Goal: Check status: Check status

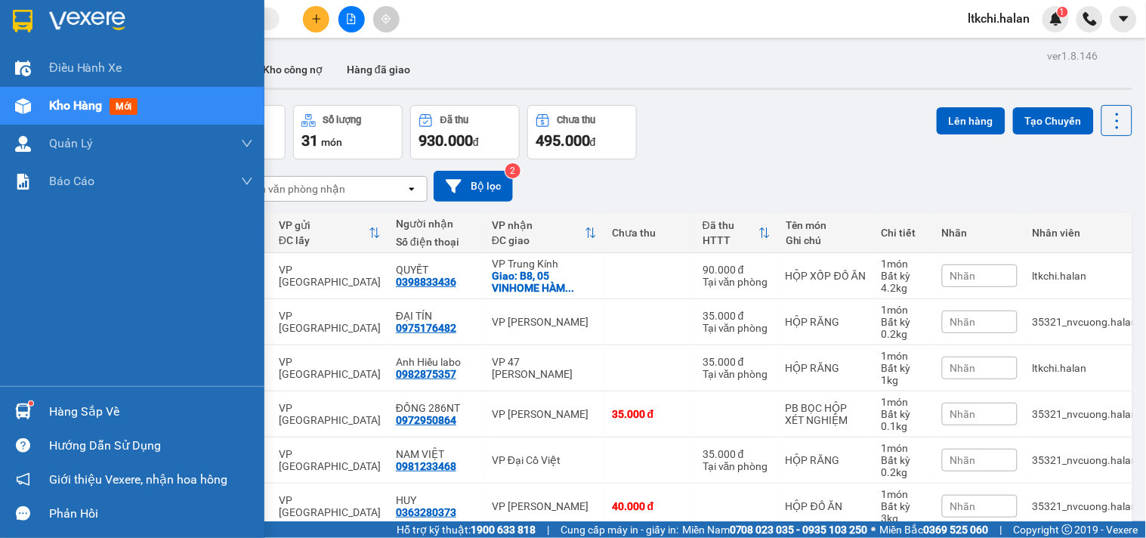
scroll to position [567, 0]
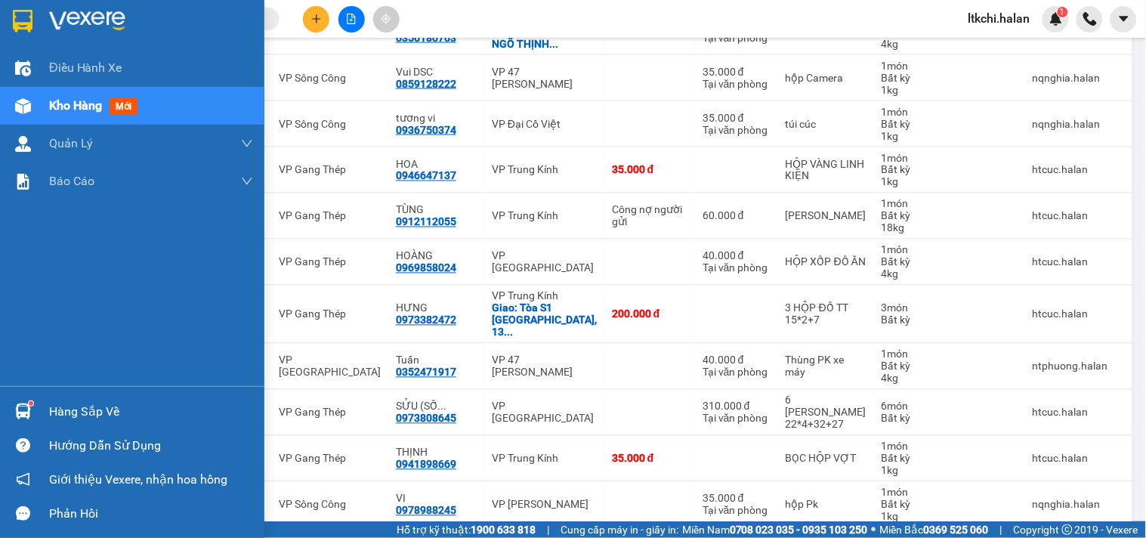
click at [47, 404] on div "Hàng sắp về" at bounding box center [132, 411] width 264 height 34
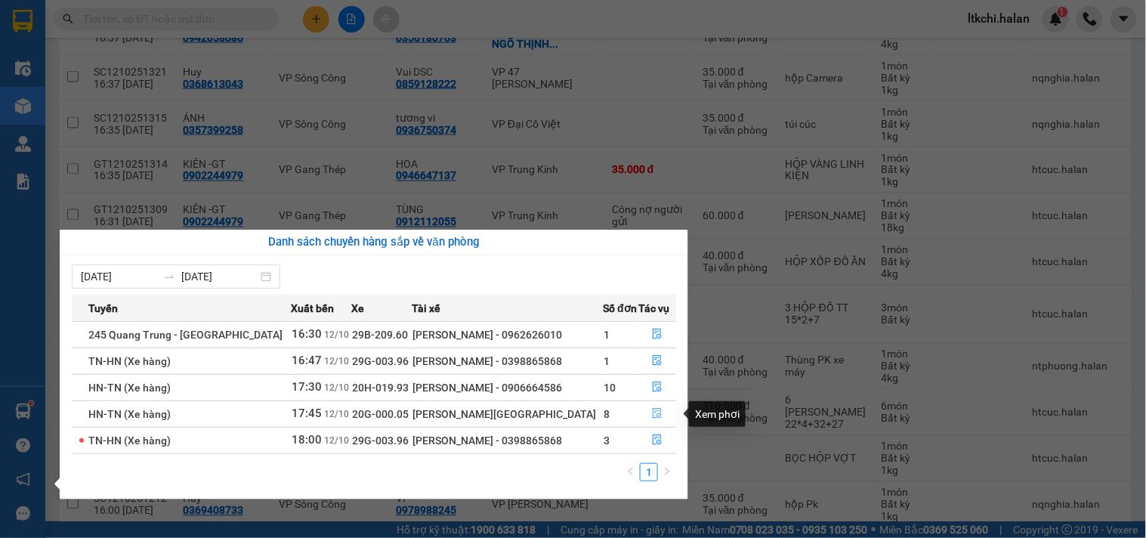
click at [659, 419] on icon "file-done" at bounding box center [657, 413] width 11 height 11
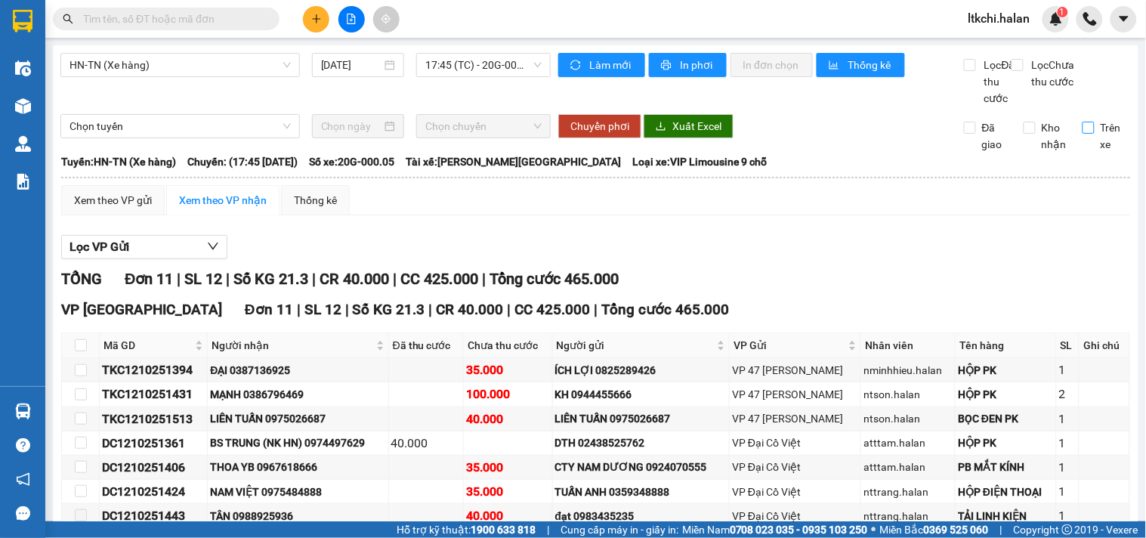
click at [1083, 151] on label "Trên xe" at bounding box center [1107, 135] width 48 height 33
click at [1083, 134] on input "Trên xe" at bounding box center [1089, 128] width 12 height 12
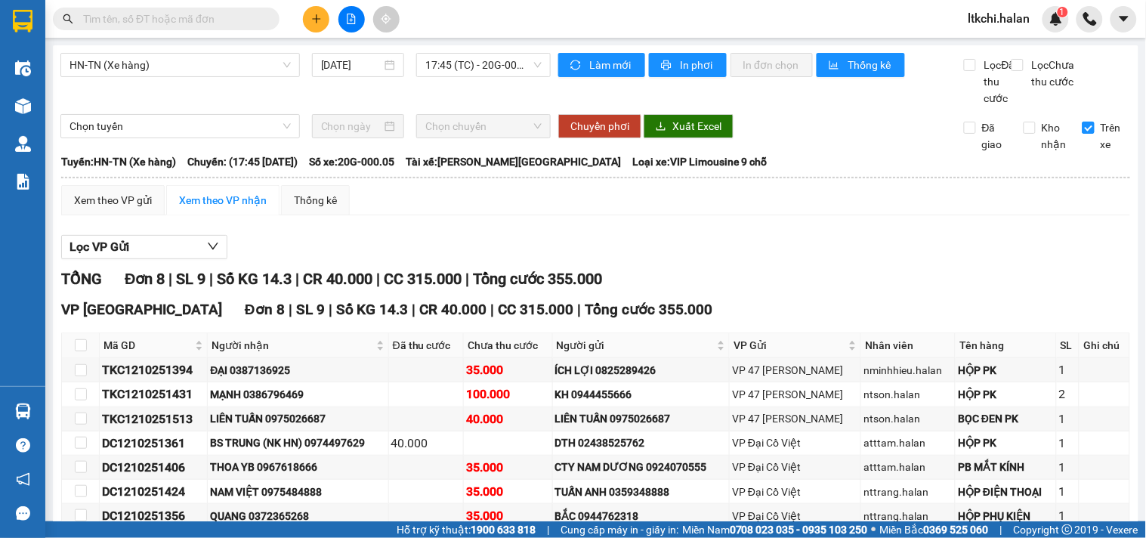
click at [1083, 151] on label "Trên xe" at bounding box center [1107, 135] width 48 height 33
click at [1083, 134] on input "Trên xe" at bounding box center [1089, 128] width 12 height 12
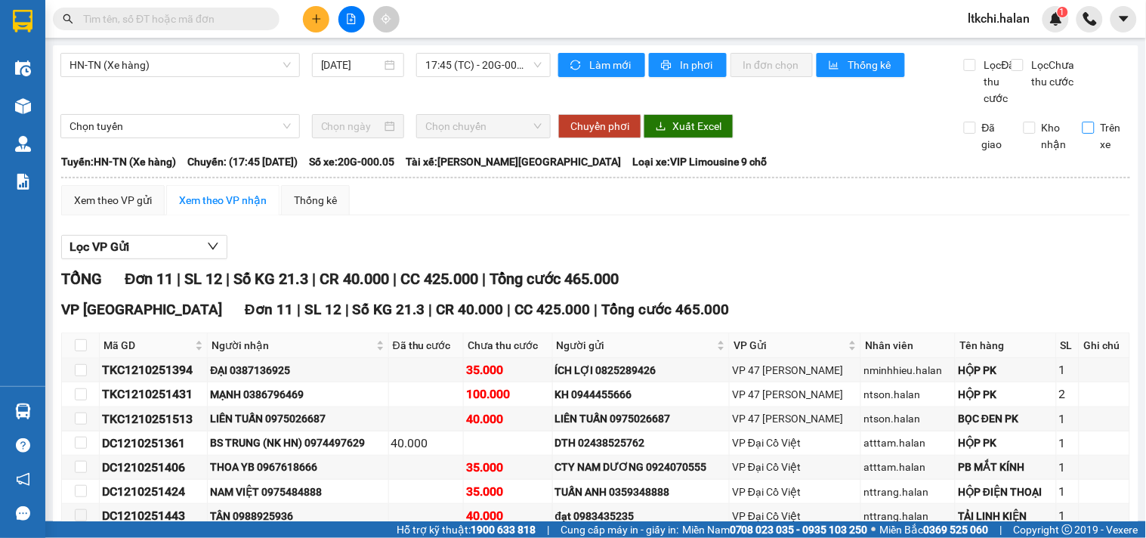
click at [1083, 151] on label "Trên xe" at bounding box center [1107, 135] width 48 height 33
click at [1083, 134] on input "Trên xe" at bounding box center [1089, 128] width 12 height 12
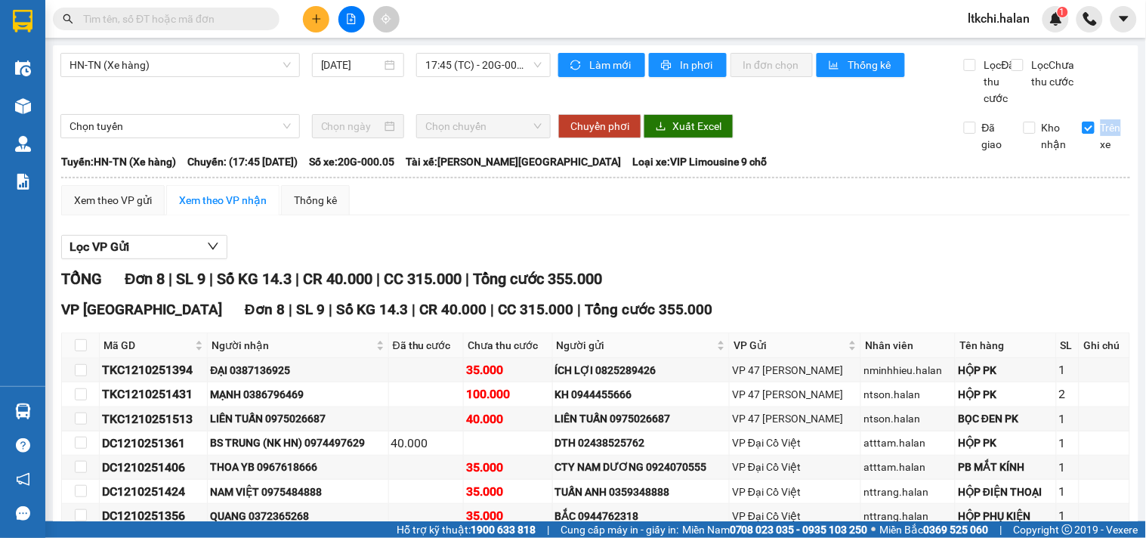
click at [1083, 153] on label "Trên xe" at bounding box center [1107, 135] width 48 height 33
click at [1083, 134] on input "Trên xe" at bounding box center [1089, 128] width 12 height 12
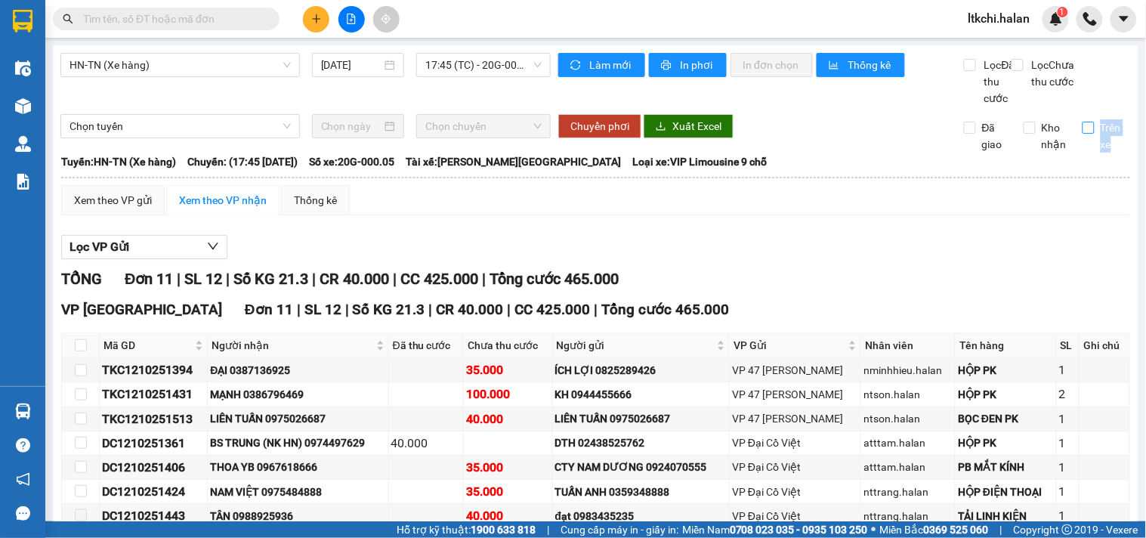
click at [1083, 153] on label "Trên xe" at bounding box center [1107, 135] width 48 height 33
click at [1083, 134] on input "Trên xe" at bounding box center [1089, 128] width 12 height 12
click at [1083, 153] on label "Trên xe" at bounding box center [1107, 135] width 48 height 33
click at [1083, 134] on input "Trên xe" at bounding box center [1089, 128] width 12 height 12
click at [1095, 153] on span "Trên xe" at bounding box center [1113, 135] width 36 height 33
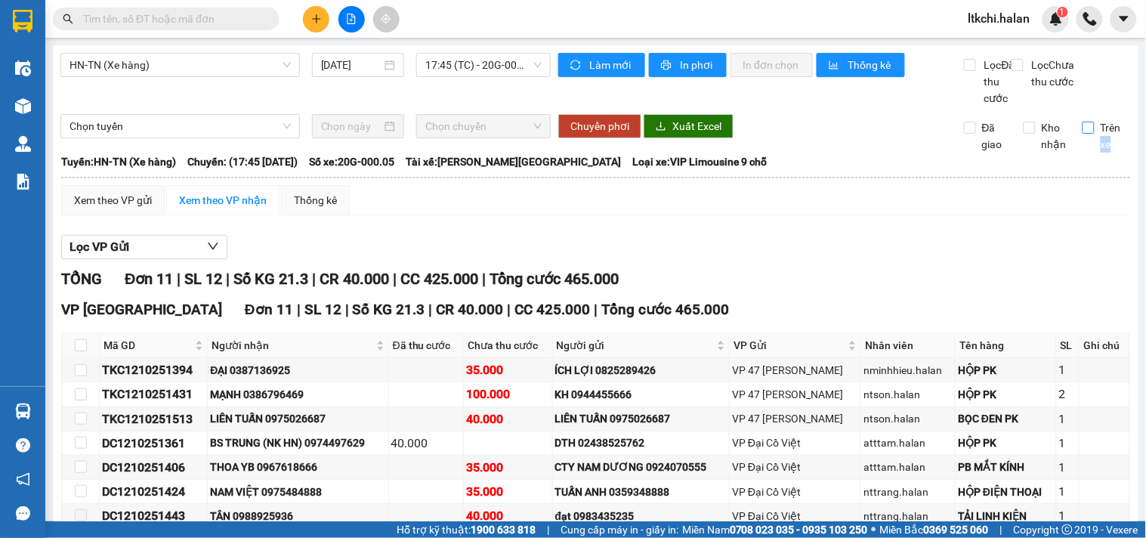
click at [1083, 134] on input "Trên xe" at bounding box center [1089, 128] width 12 height 12
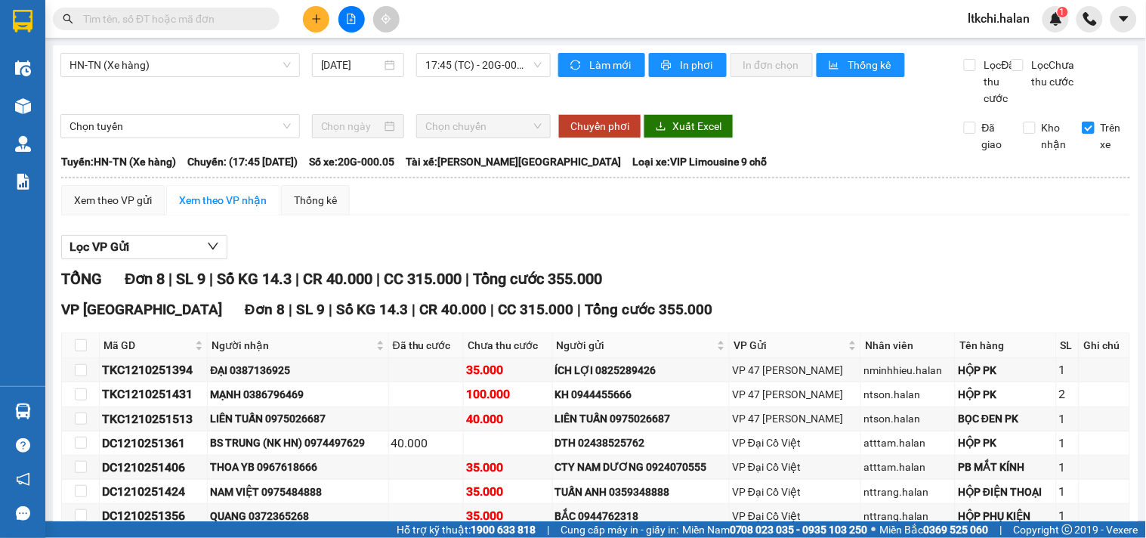
click at [1095, 153] on span "Trên xe" at bounding box center [1113, 135] width 36 height 33
click at [1084, 134] on input "Trên xe" at bounding box center [1089, 128] width 12 height 12
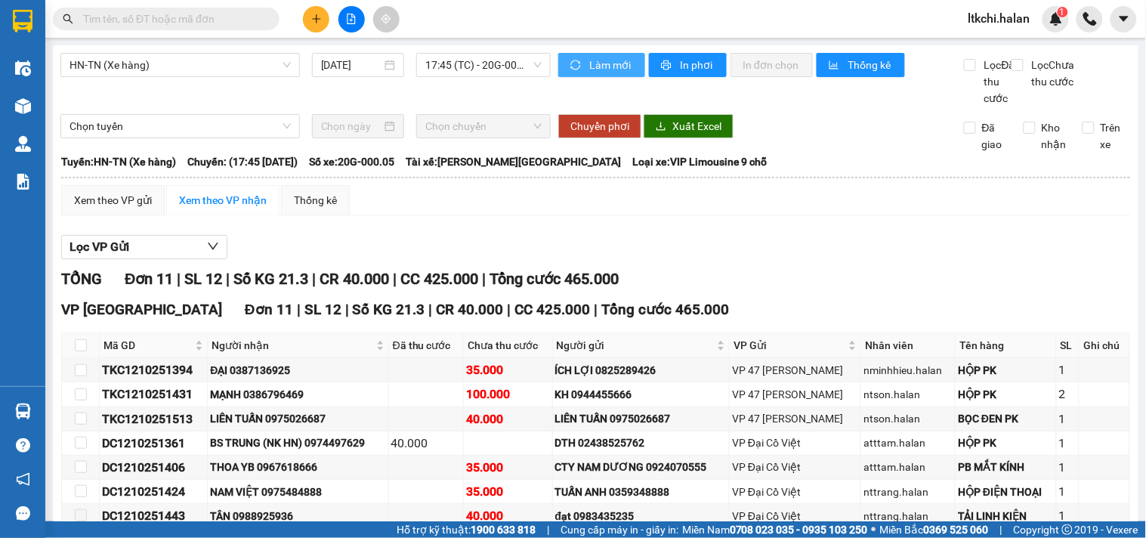
click at [622, 63] on span "Làm mới" at bounding box center [611, 65] width 44 height 17
click at [574, 60] on icon "sync" at bounding box center [575, 65] width 11 height 11
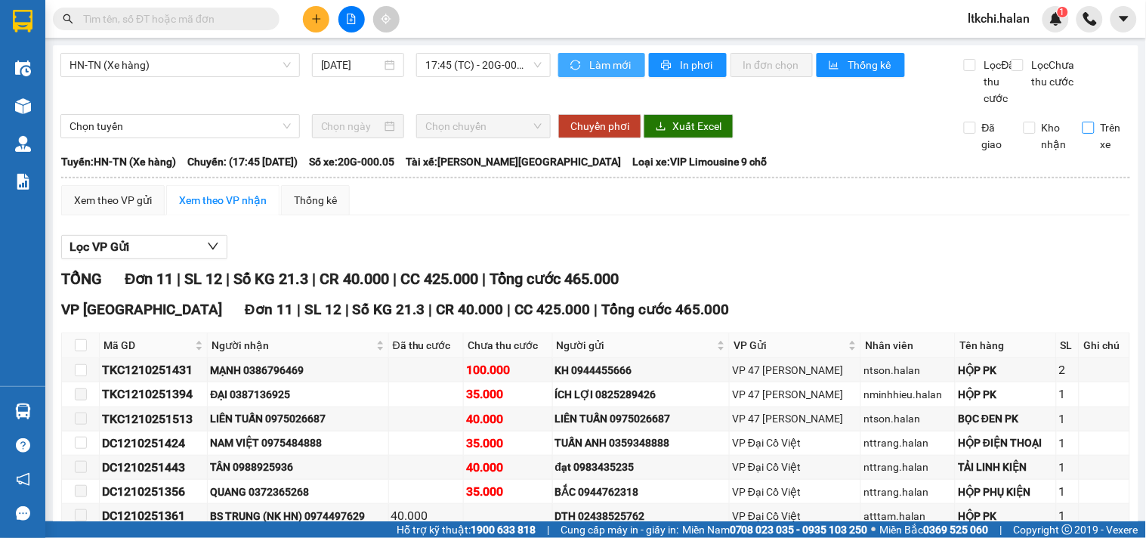
click at [1095, 142] on span "Trên xe" at bounding box center [1113, 135] width 36 height 33
click at [1095, 134] on input "Trên xe" at bounding box center [1089, 128] width 12 height 12
checkbox input "true"
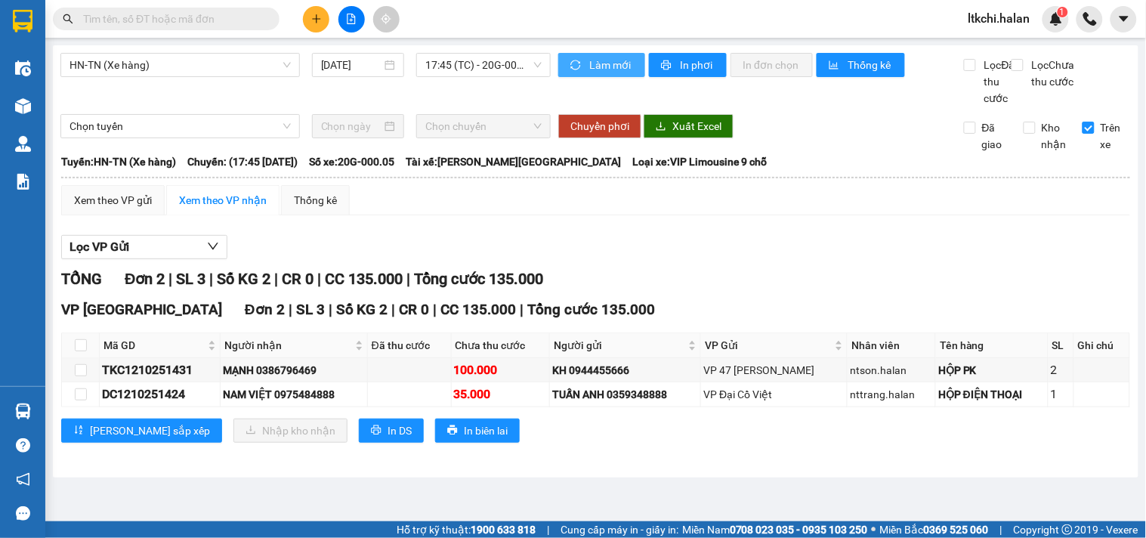
click at [617, 60] on span "Làm mới" at bounding box center [611, 65] width 44 height 17
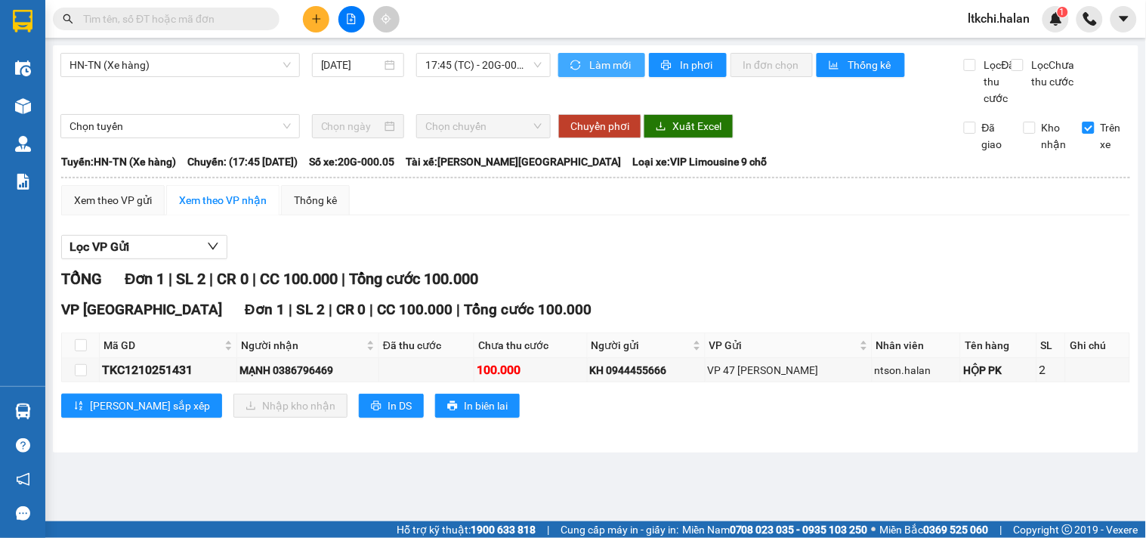
click at [613, 69] on span "Làm mới" at bounding box center [611, 65] width 44 height 17
click at [616, 69] on span "Làm mới" at bounding box center [611, 65] width 44 height 17
click at [617, 69] on span "Làm mới" at bounding box center [611, 65] width 44 height 17
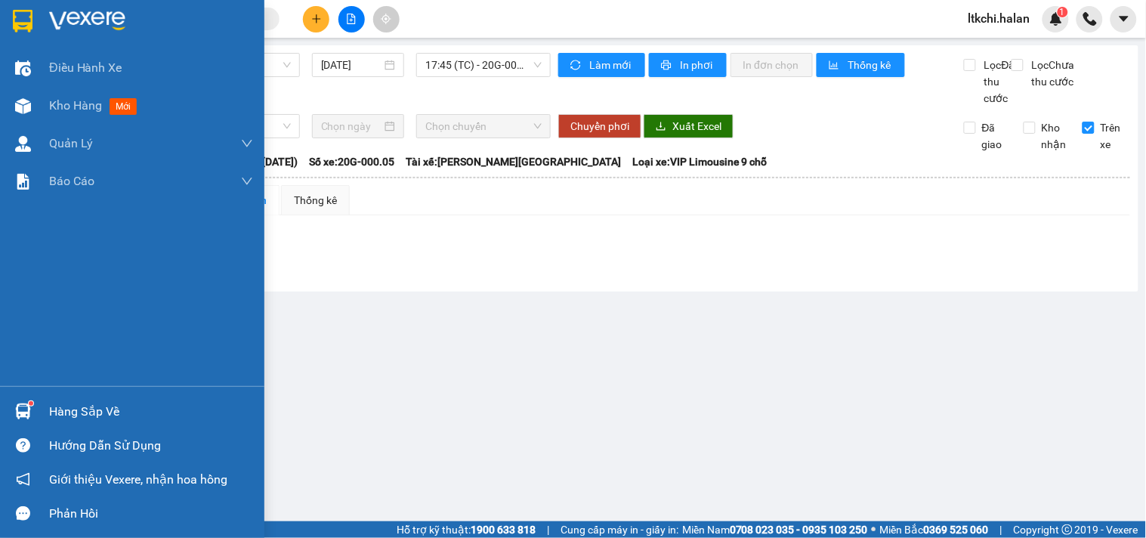
click at [0, 400] on div "Hàng sắp về" at bounding box center [132, 411] width 264 height 34
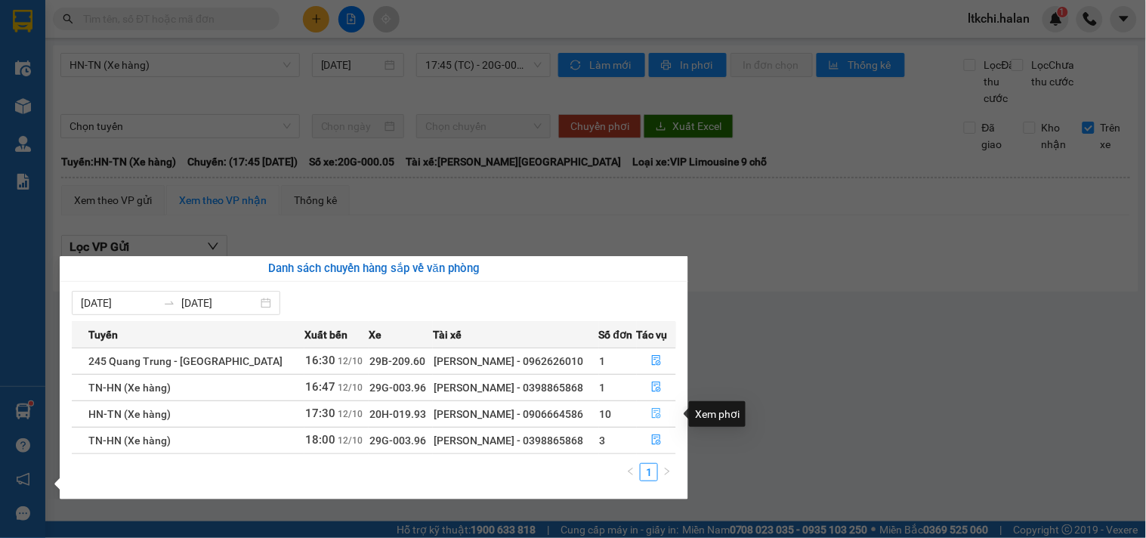
click at [658, 413] on icon "file-done" at bounding box center [656, 413] width 9 height 11
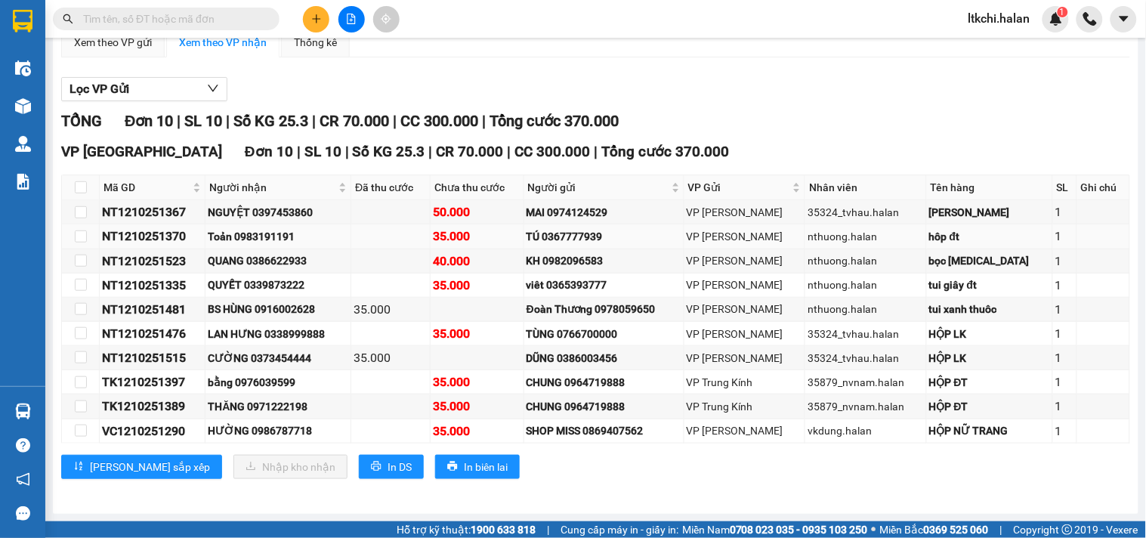
scroll to position [175, 0]
click at [48, 412] on main "HN-[GEOGRAPHIC_DATA] (Xe hàng) [DATE] 17:30 (TC) - 20H-019.93 Làm mới In phơi I…" at bounding box center [573, 260] width 1146 height 521
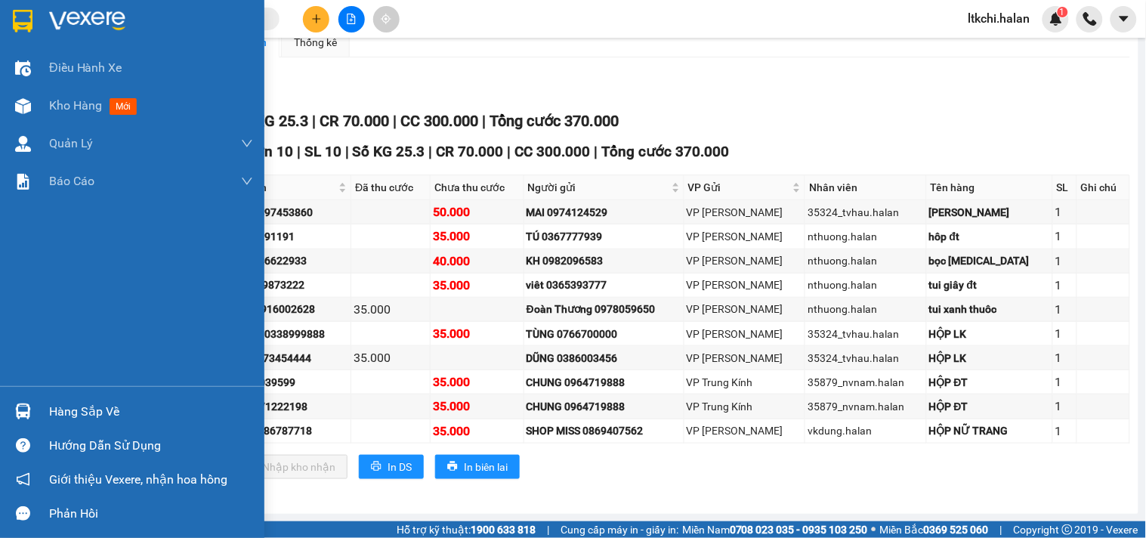
click at [29, 418] on img at bounding box center [23, 411] width 16 height 16
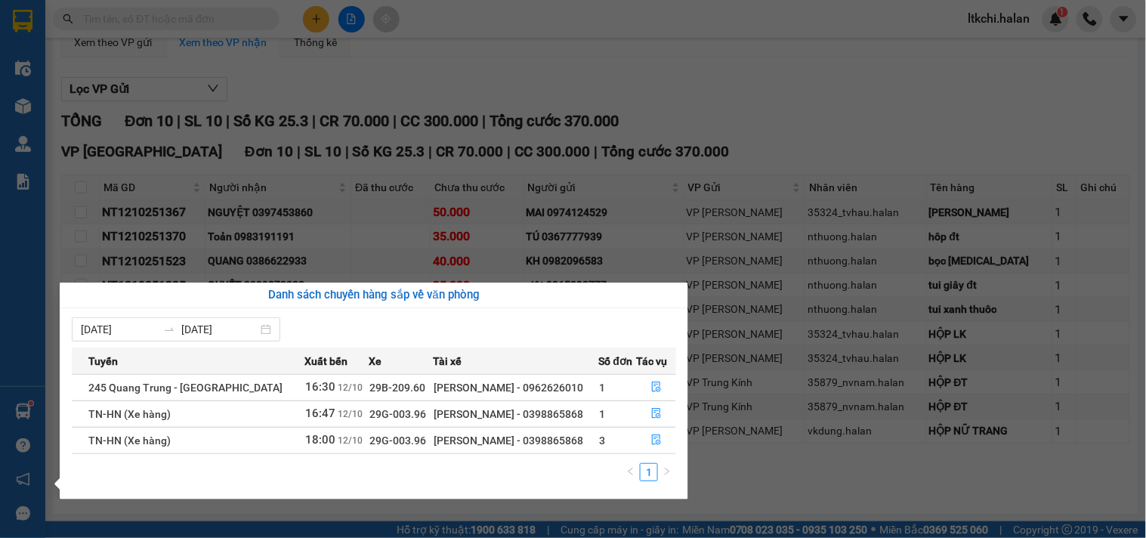
click at [28, 421] on div "Điều hành xe Kho hàng mới Quản [PERSON_NAME] lý chuyến Quản lý kiểm kho Báo cáo…" at bounding box center [22, 269] width 45 height 538
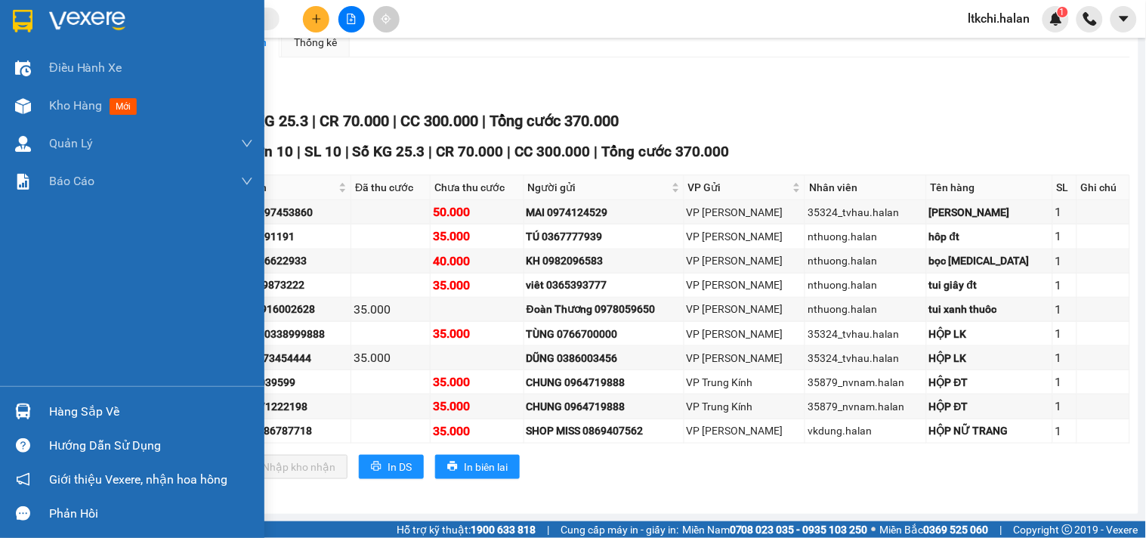
click at [29, 419] on div at bounding box center [23, 411] width 26 height 26
